Goal: Find contact information: Find contact information

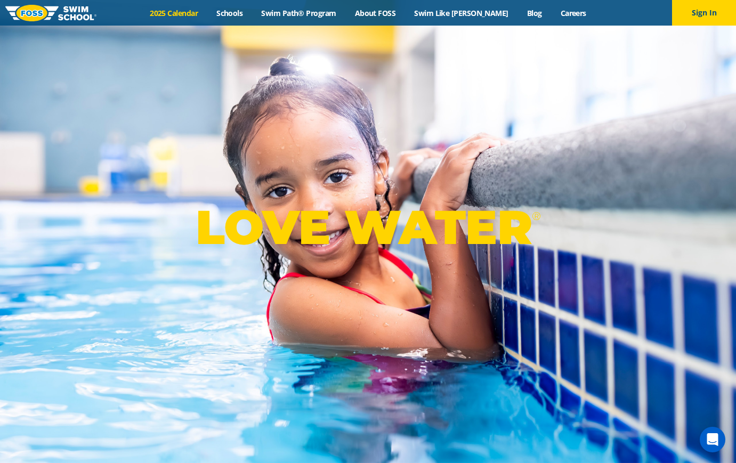
click at [202, 14] on link "2025 Calendar" at bounding box center [174, 13] width 67 height 10
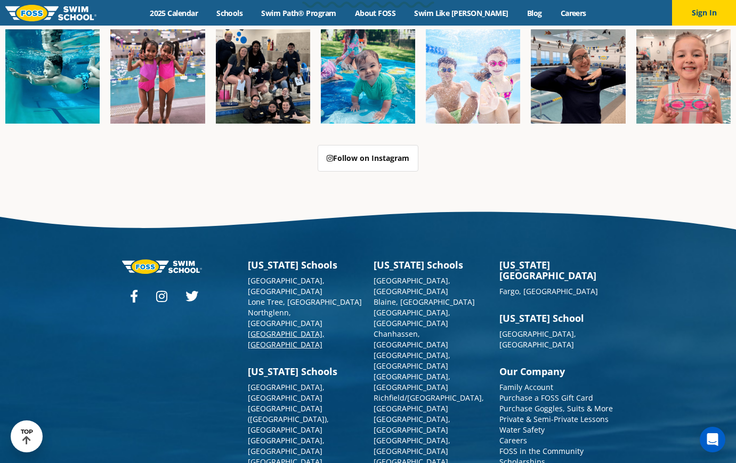
click at [263, 329] on link "[GEOGRAPHIC_DATA], [GEOGRAPHIC_DATA]" at bounding box center [286, 339] width 77 height 21
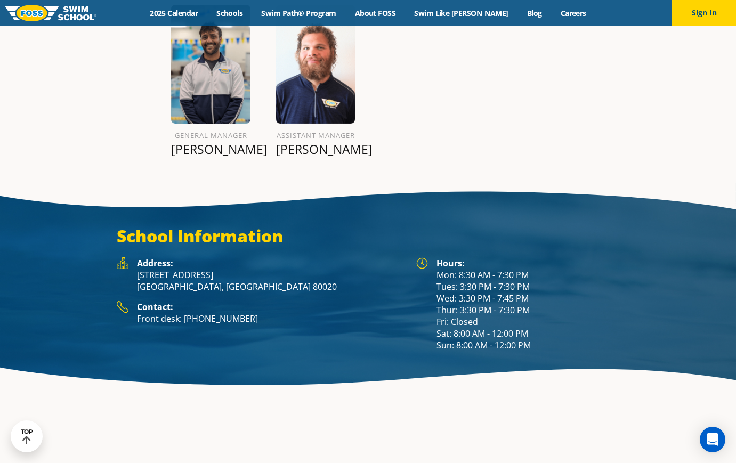
scroll to position [1449, 0]
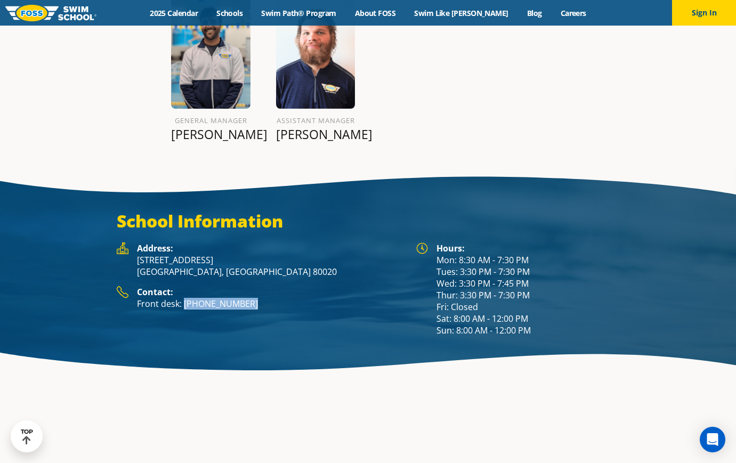
drag, startPoint x: 257, startPoint y: 260, endPoint x: 183, endPoint y: 262, distance: 73.6
click at [183, 298] on p "Front desk: (983) 203-0300" at bounding box center [271, 304] width 269 height 12
copy p "(983) 203-0300"
click at [296, 299] on div "School Information Hours: Mon: 8:30 AM - 7:30 PM Tues: 3:30 PM - 7:30 PM Wed: 3…" at bounding box center [368, 273] width 736 height 137
